Goal: Task Accomplishment & Management: Complete application form

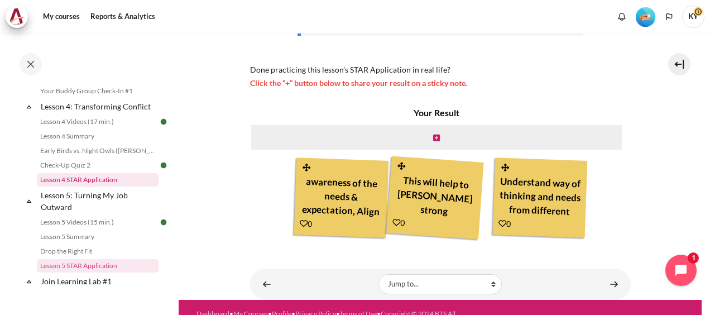
scroll to position [311, 0]
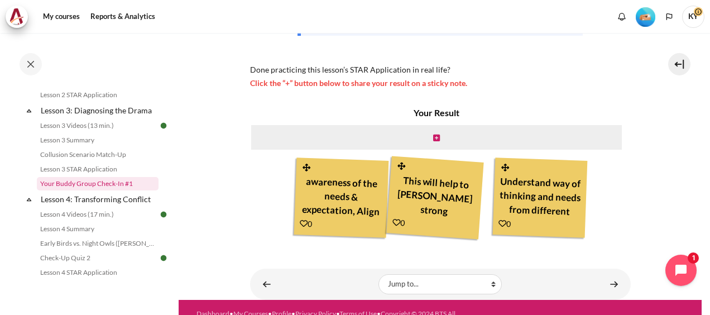
click at [115, 190] on link "Your Buddy Group Check-In #1" at bounding box center [98, 183] width 122 height 13
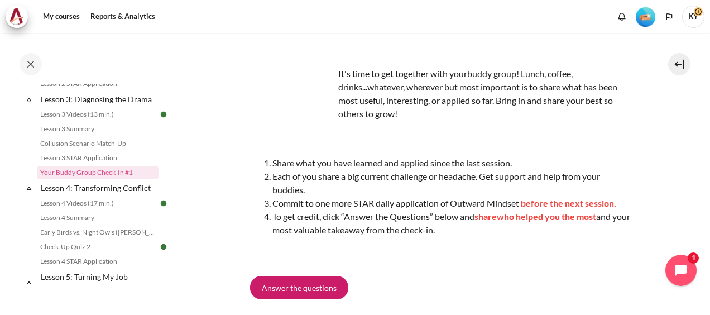
scroll to position [74, 0]
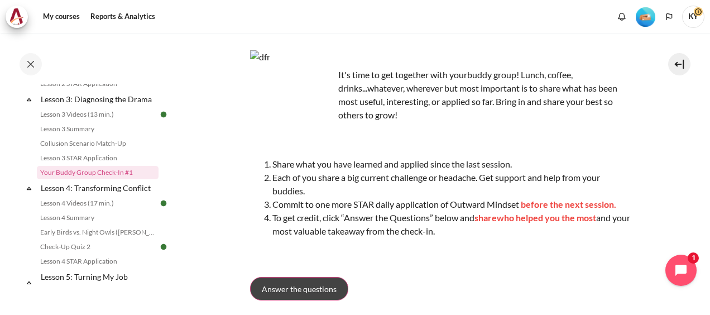
click at [310, 281] on link "Answer the questions" at bounding box center [299, 288] width 98 height 23
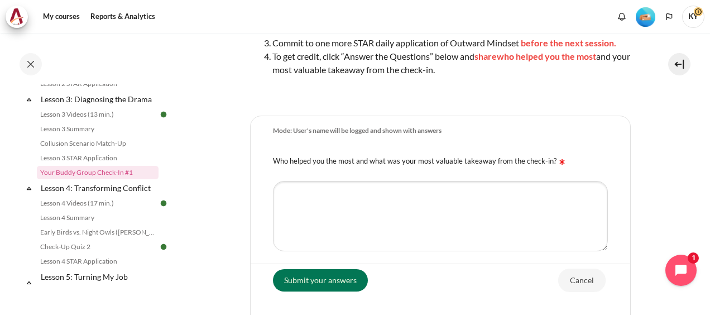
scroll to position [133, 0]
